Goal: Information Seeking & Learning: Find specific fact

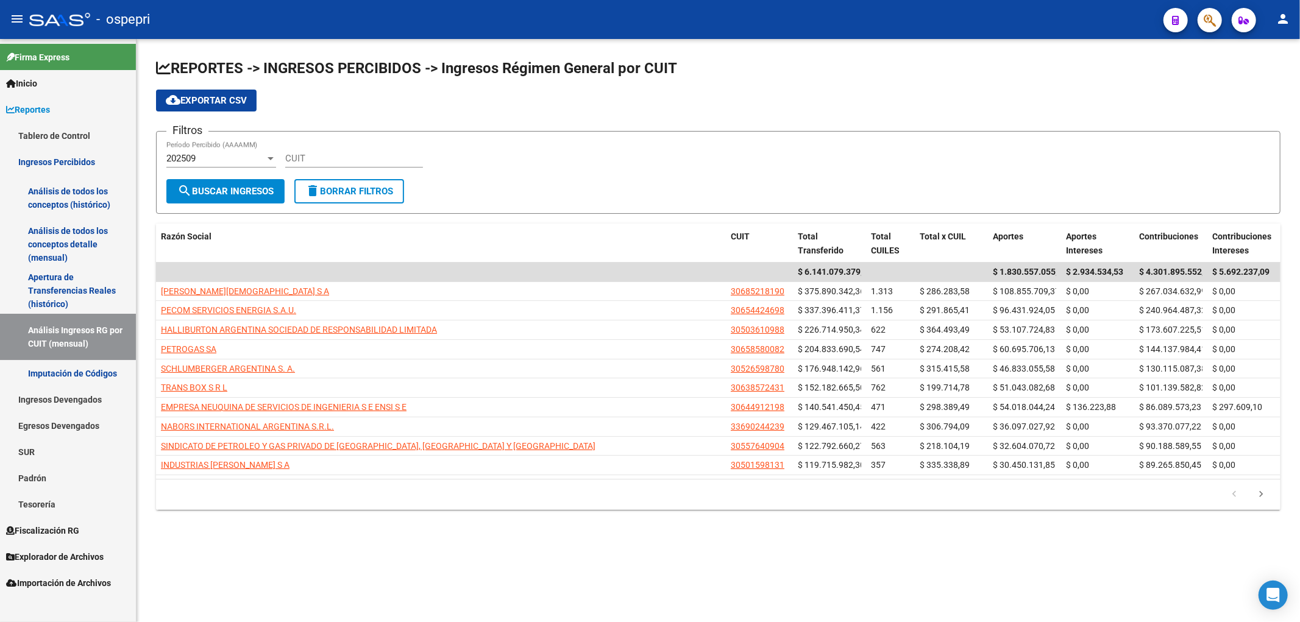
click at [1106, 179] on form "Filtros 202509 Período Percibido (AAAAMM) CUIT search Buscar Ingresos delete Bo…" at bounding box center [718, 172] width 1125 height 83
click at [369, 160] on input "CUIT" at bounding box center [354, 158] width 138 height 11
paste input "30-71776188-6"
type input "30-71776188-6"
click at [220, 155] on div "202509" at bounding box center [215, 158] width 99 height 11
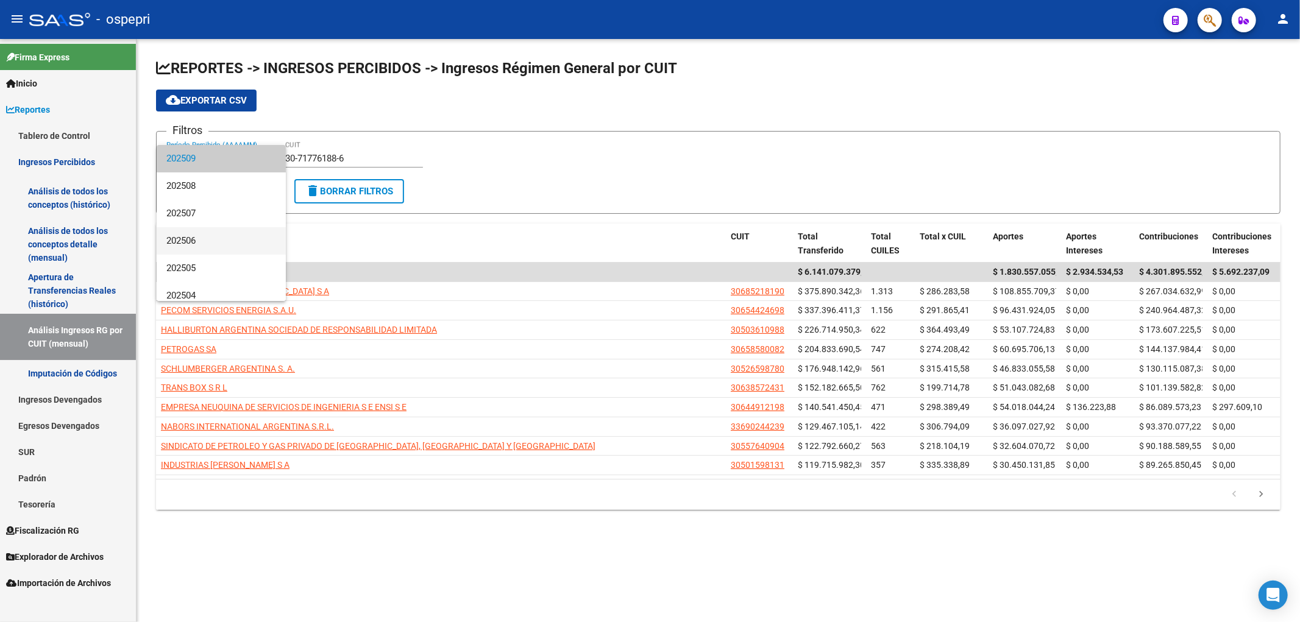
click at [216, 232] on span "202506" at bounding box center [221, 240] width 110 height 27
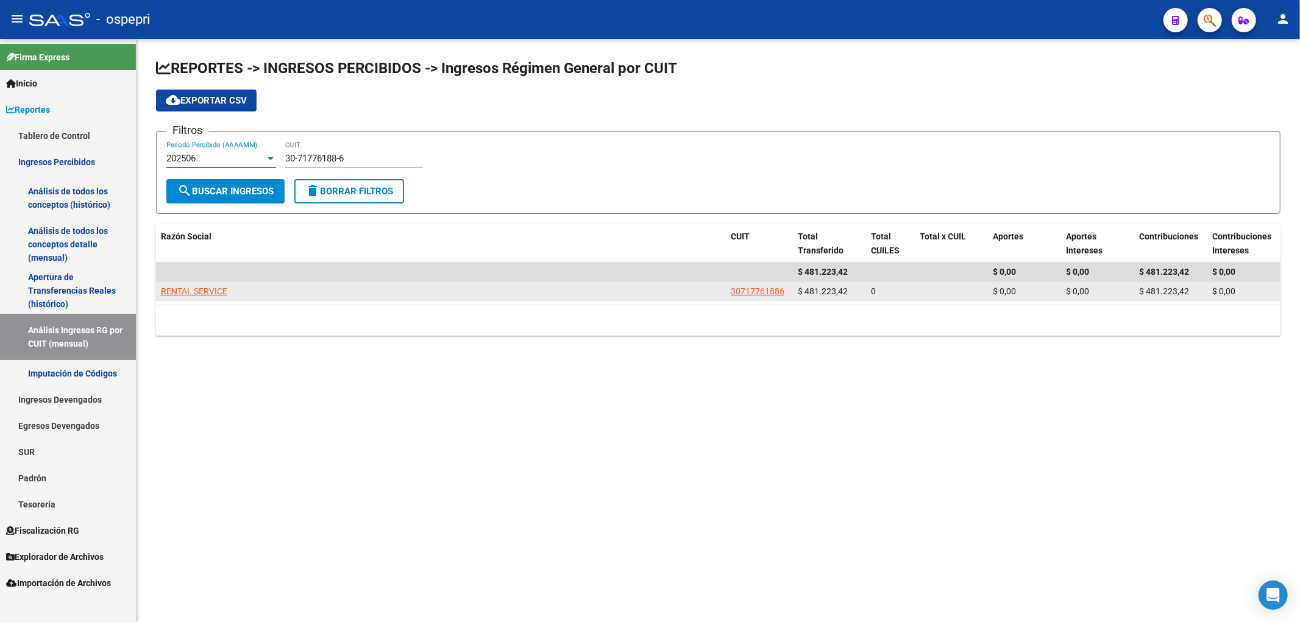
click at [192, 282] on datatable-body-cell "RENTAL SERVICE" at bounding box center [441, 291] width 570 height 19
click at [196, 291] on span "RENTAL SERVICE" at bounding box center [194, 292] width 66 height 10
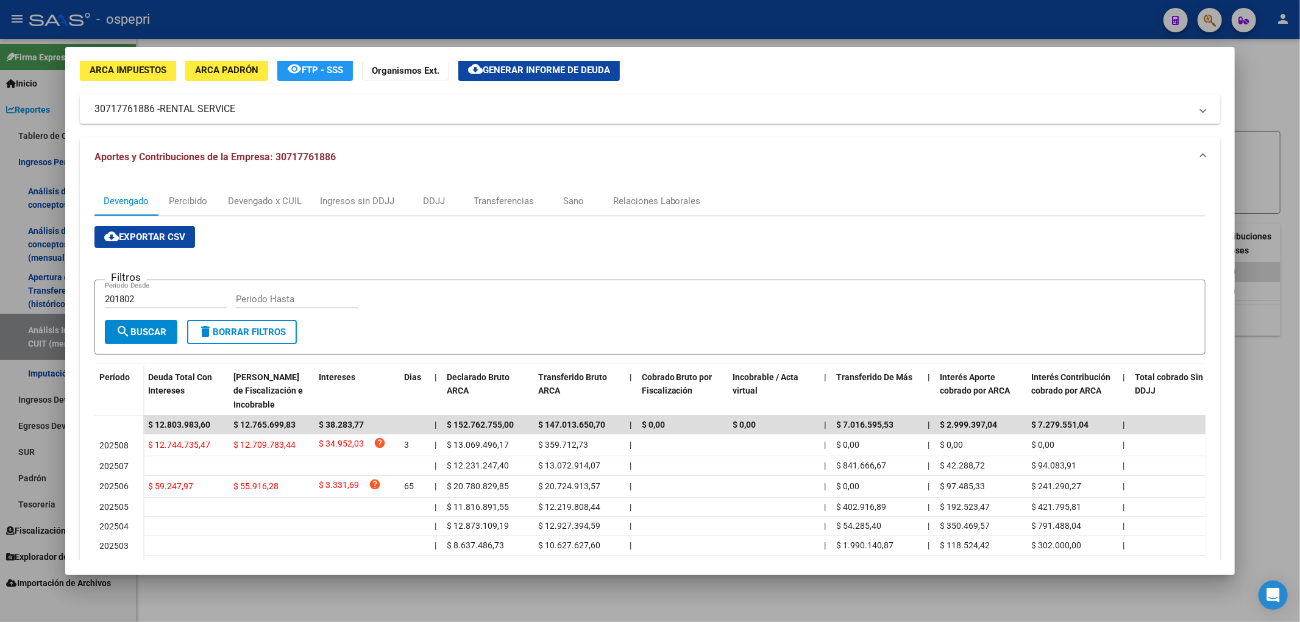
scroll to position [68, 0]
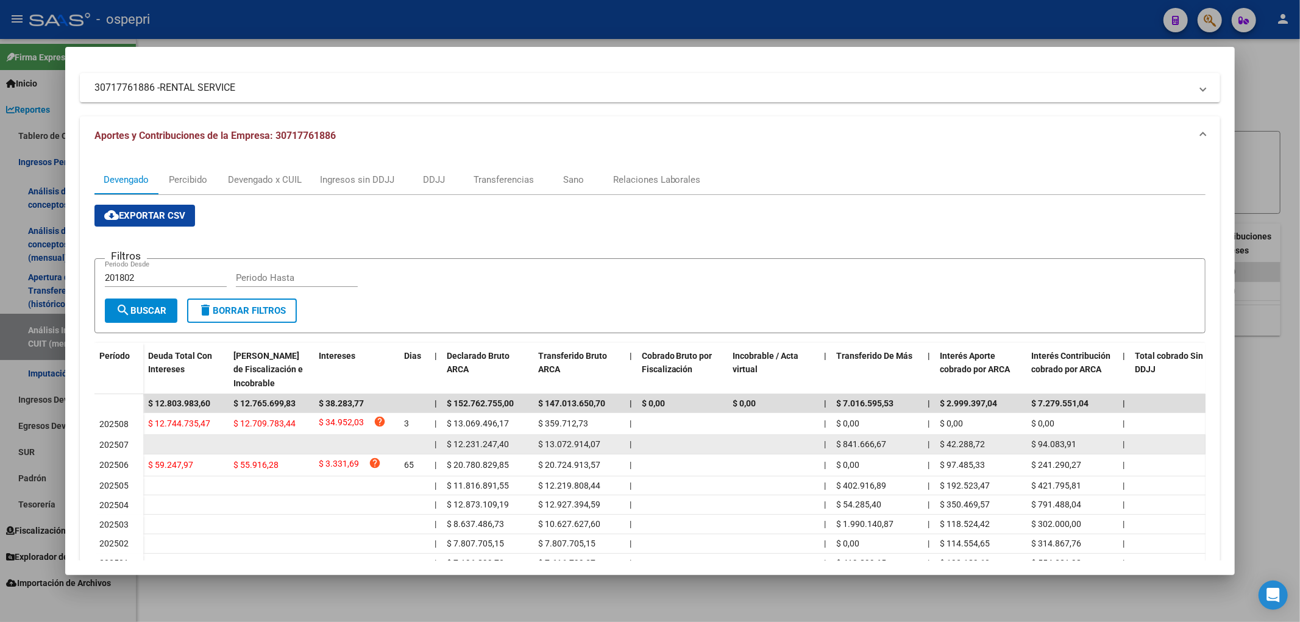
click at [502, 440] on span "$ 12.231.247,40" at bounding box center [478, 445] width 62 height 10
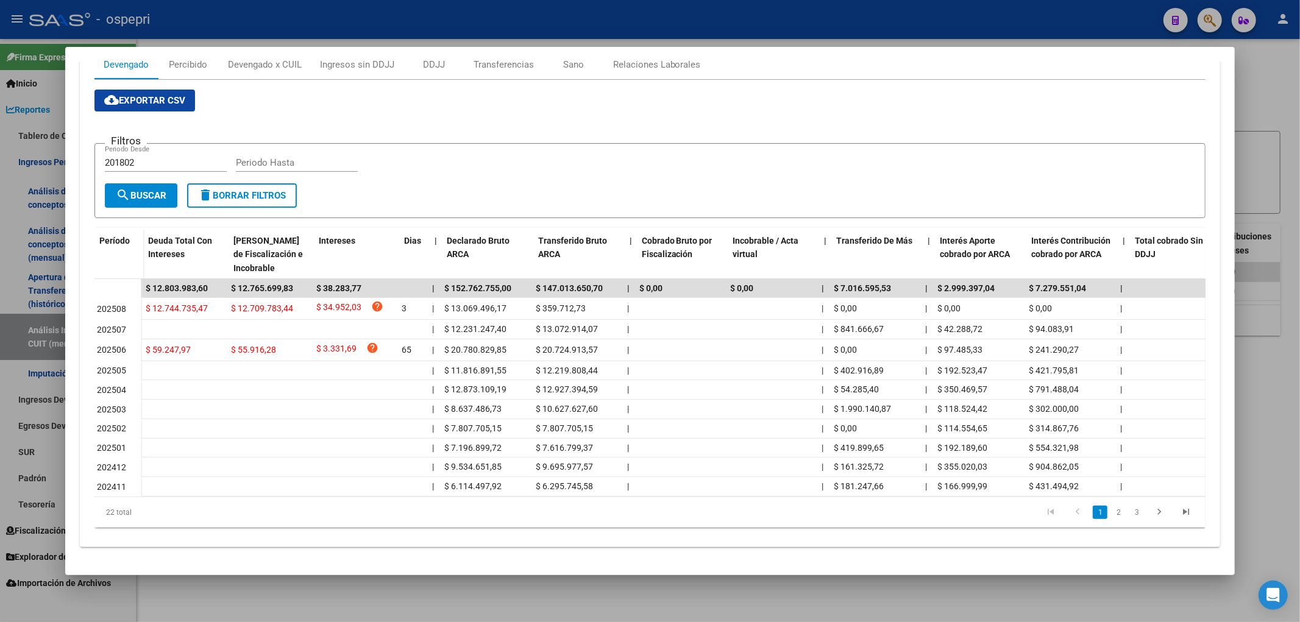
scroll to position [0, 393]
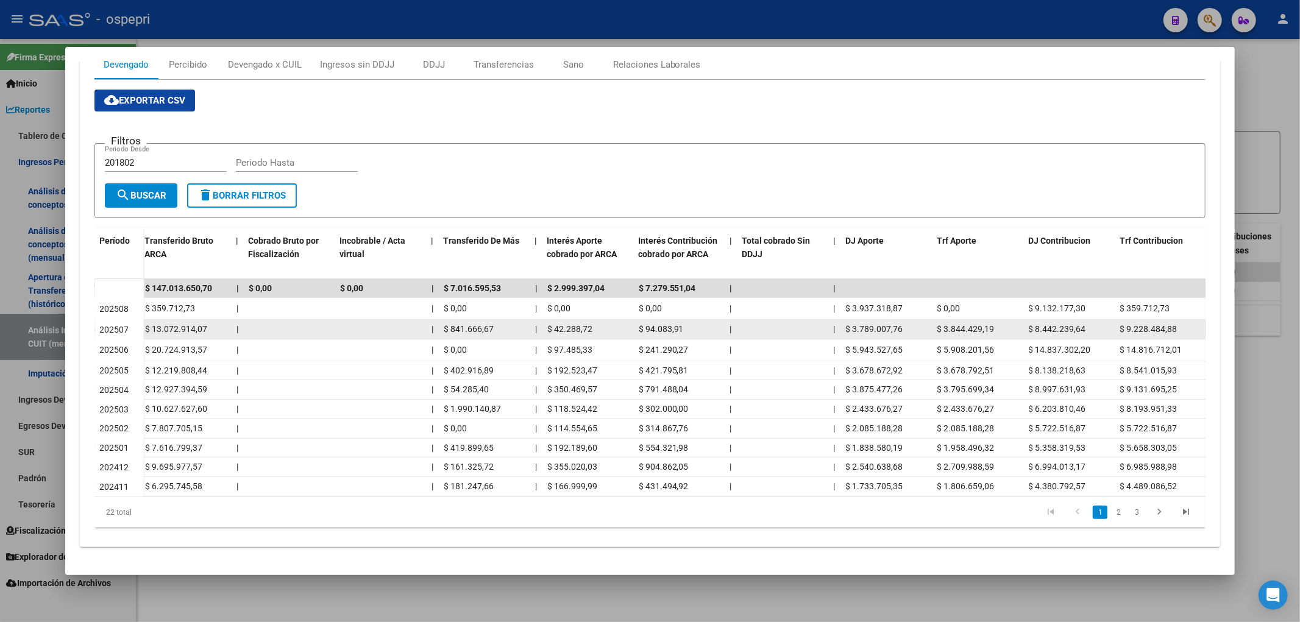
click at [882, 324] on span "$ 3.789.007,76" at bounding box center [874, 329] width 57 height 10
click at [1051, 323] on div "$ 8.442.239,64" at bounding box center [1070, 330] width 82 height 14
click at [1058, 324] on span "$ 8.442.239,64" at bounding box center [1057, 329] width 57 height 10
click at [978, 324] on span "$ 3.844.429,19" at bounding box center [966, 329] width 57 height 10
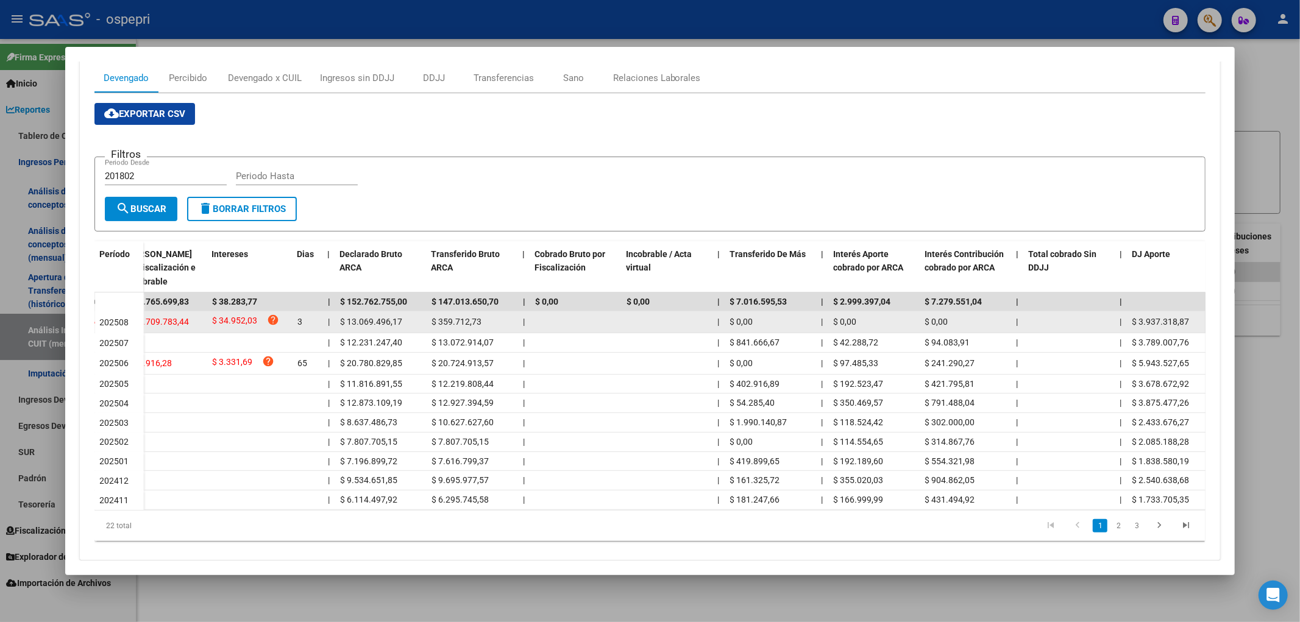
scroll to position [193, 0]
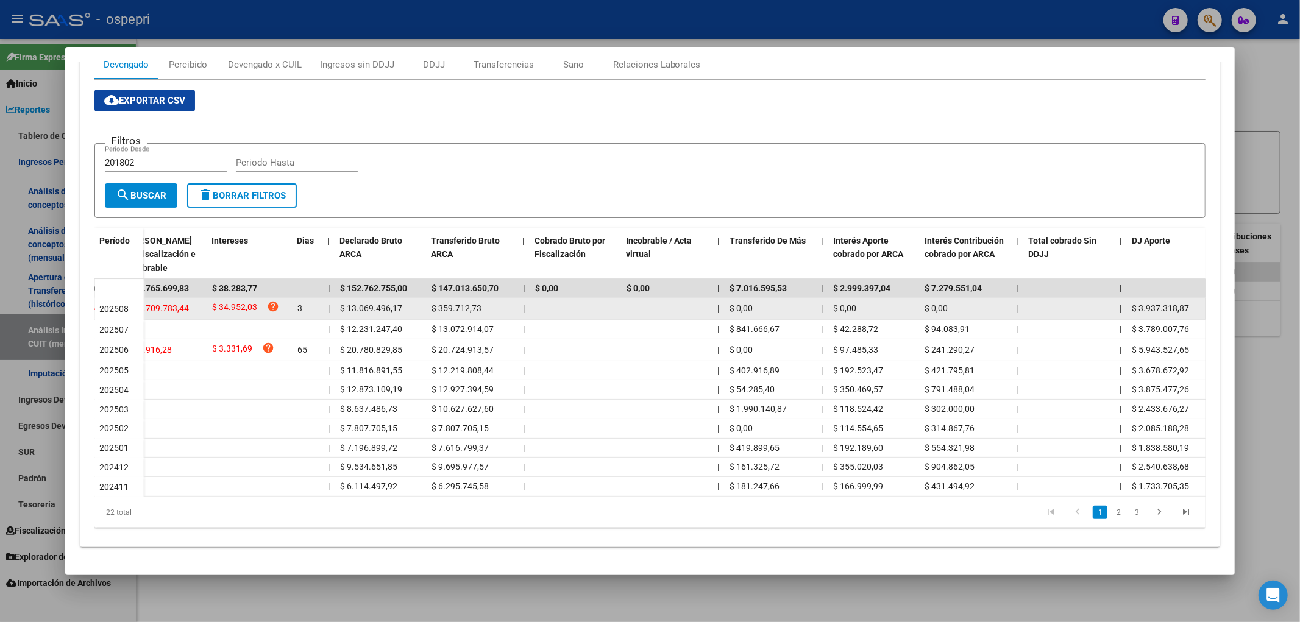
click at [773, 302] on div "$ 0,00" at bounding box center [771, 309] width 82 height 14
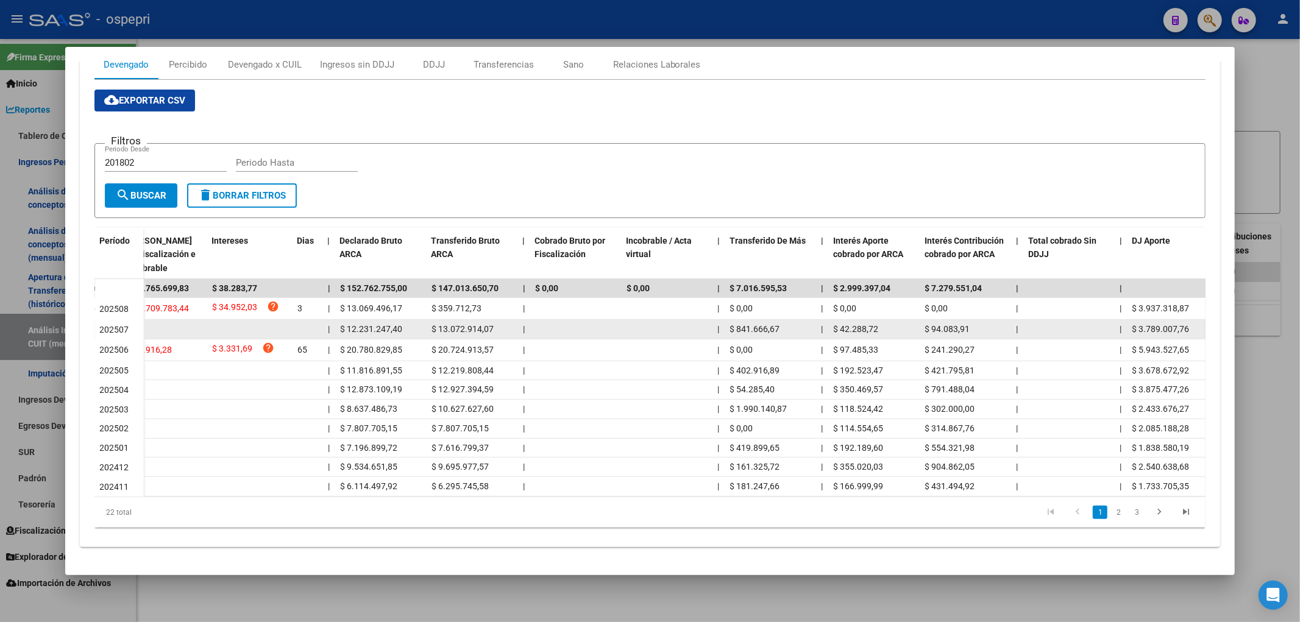
click at [781, 323] on div "$ 841.666,67" at bounding box center [771, 330] width 82 height 14
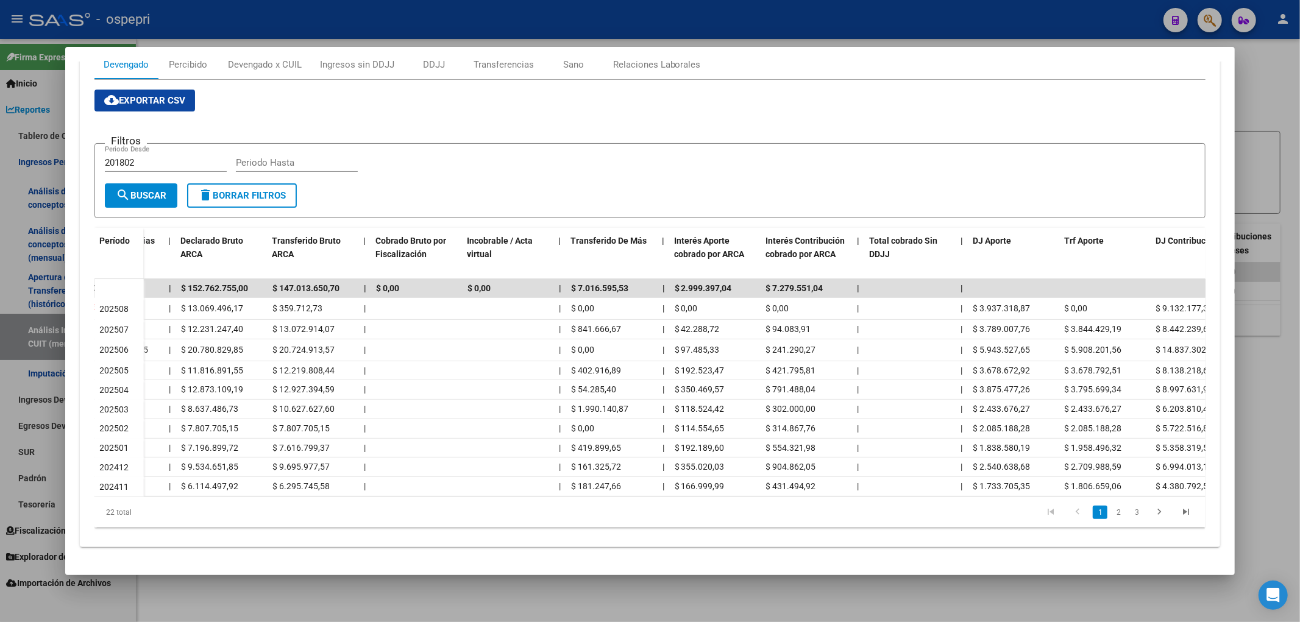
scroll to position [0, 393]
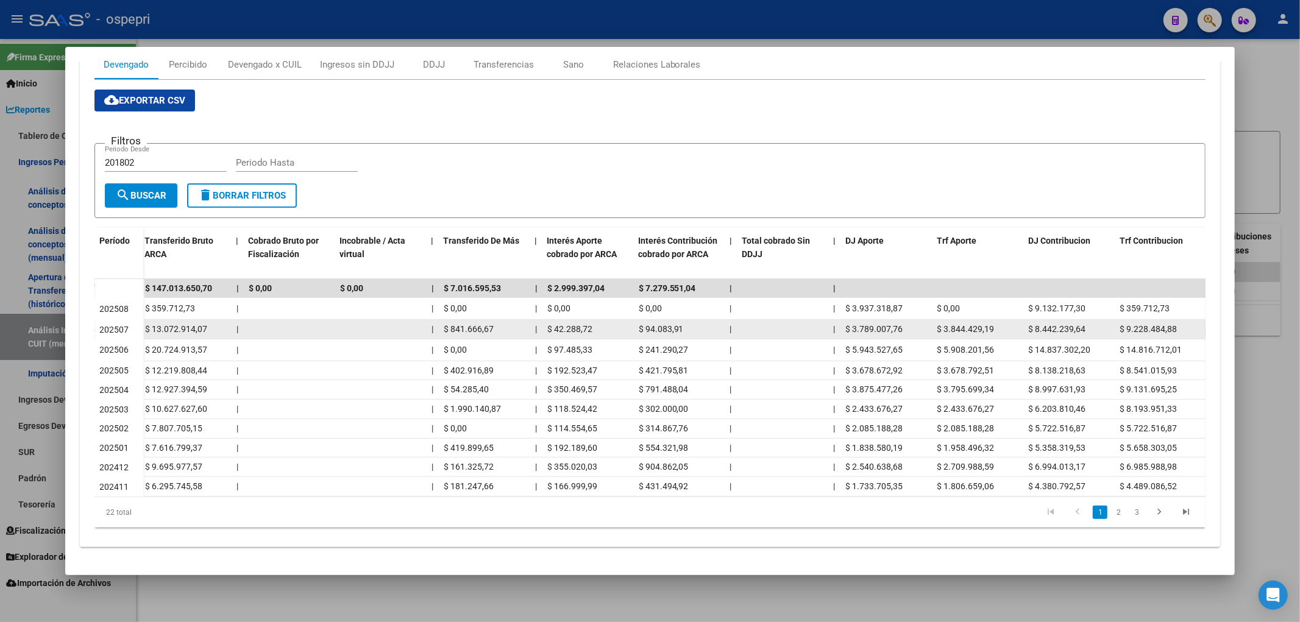
click at [963, 324] on span "$ 3.844.429,19" at bounding box center [966, 329] width 57 height 10
click at [965, 324] on span "$ 3.844.429,19" at bounding box center [966, 329] width 57 height 10
drag, startPoint x: 555, startPoint y: 319, endPoint x: 694, endPoint y: 320, distance: 138.4
click at [694, 320] on div "| $ 12.231.247,40 $ 13.072.914,07 | | $ 841.666,67 | $ 42.288,72 $ 94.083,91 | …" at bounding box center [478, 330] width 1457 height 20
click at [893, 324] on span "$ 3.789.007,76" at bounding box center [874, 329] width 57 height 10
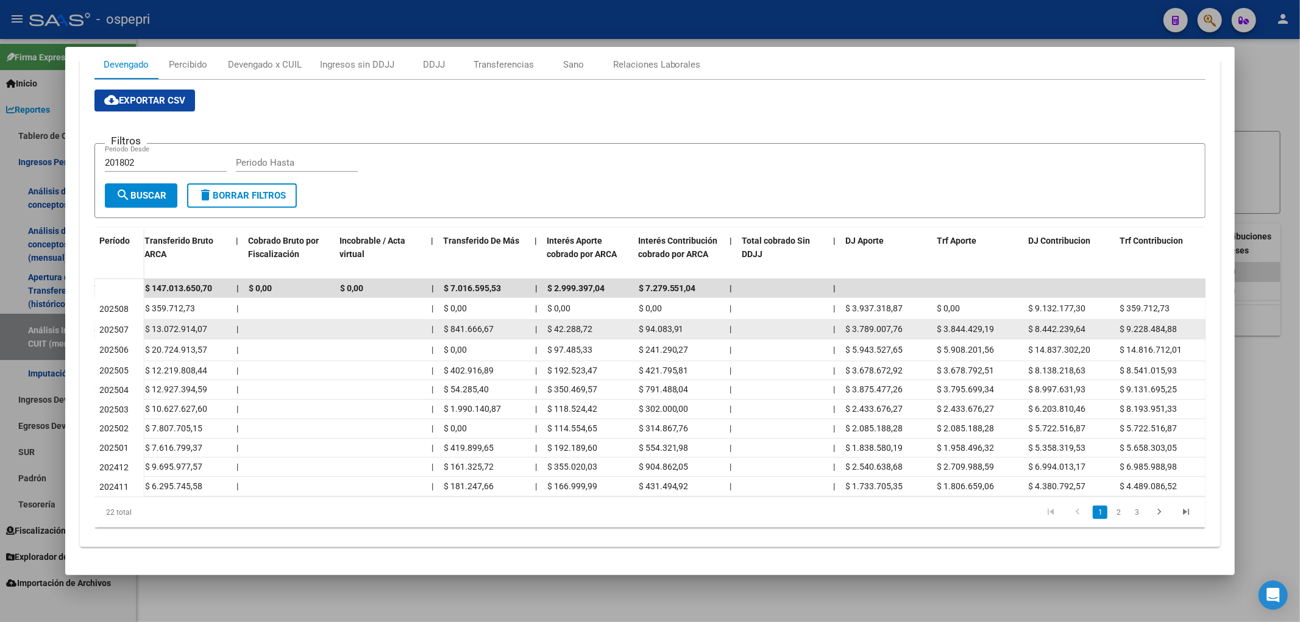
click at [893, 324] on span "$ 3.789.007,76" at bounding box center [874, 329] width 57 height 10
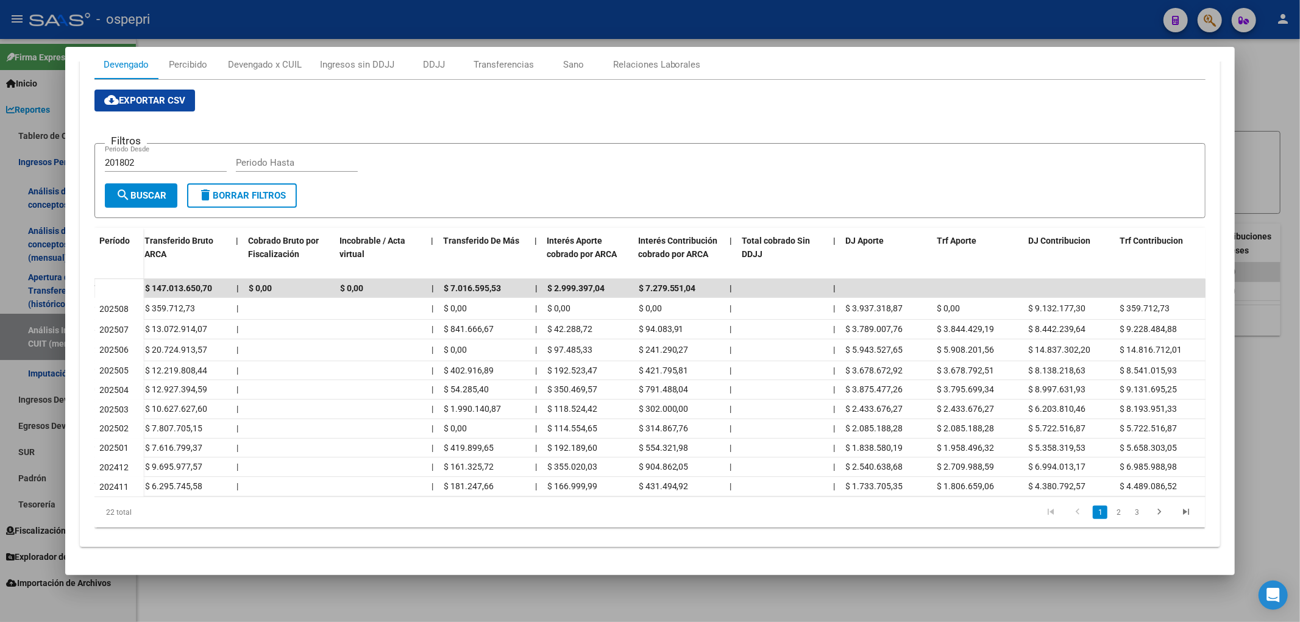
copy span "3.789.007,76"
